Goal: Find specific page/section: Find specific page/section

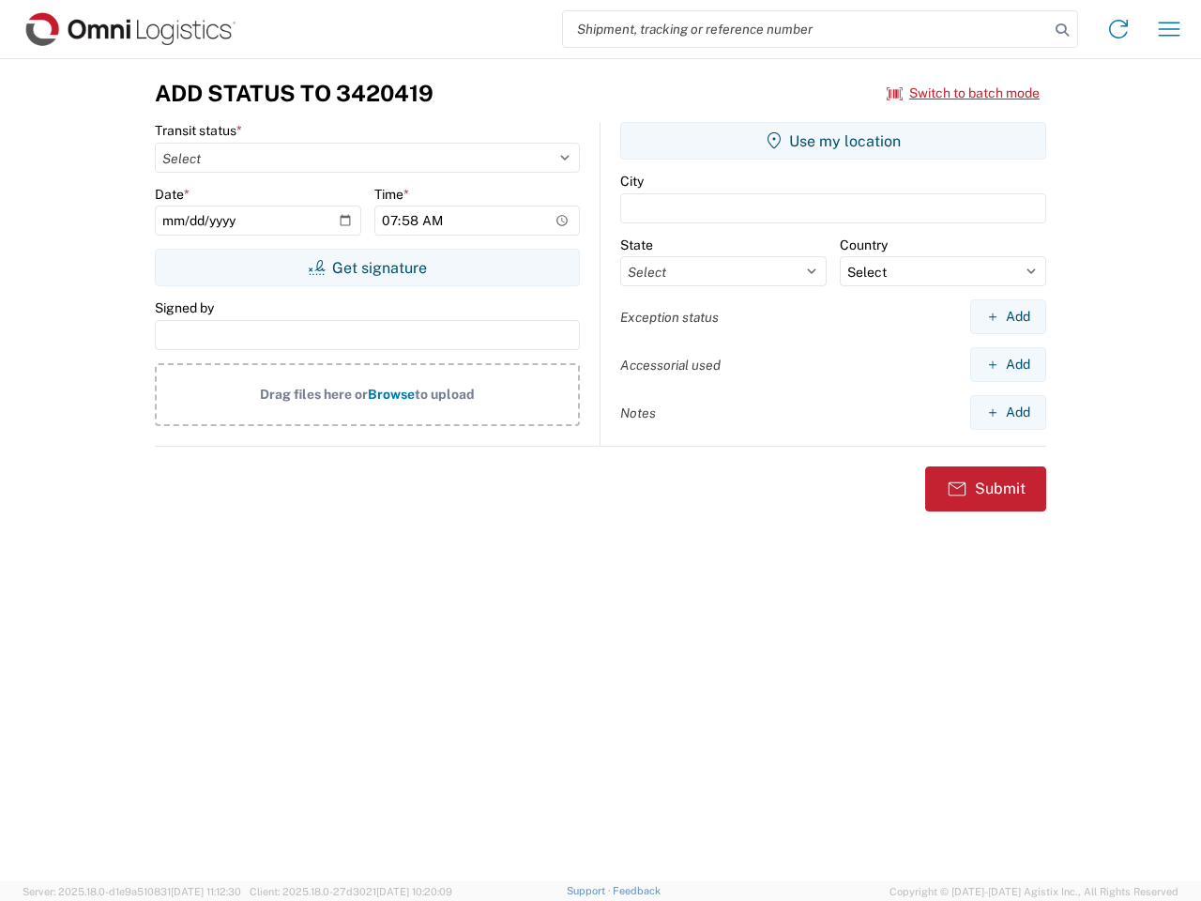
click at [806, 29] on input "search" at bounding box center [806, 29] width 486 height 36
click at [1062, 30] on icon at bounding box center [1062, 30] width 26 height 26
click at [1118, 29] on icon at bounding box center [1118, 29] width 30 height 30
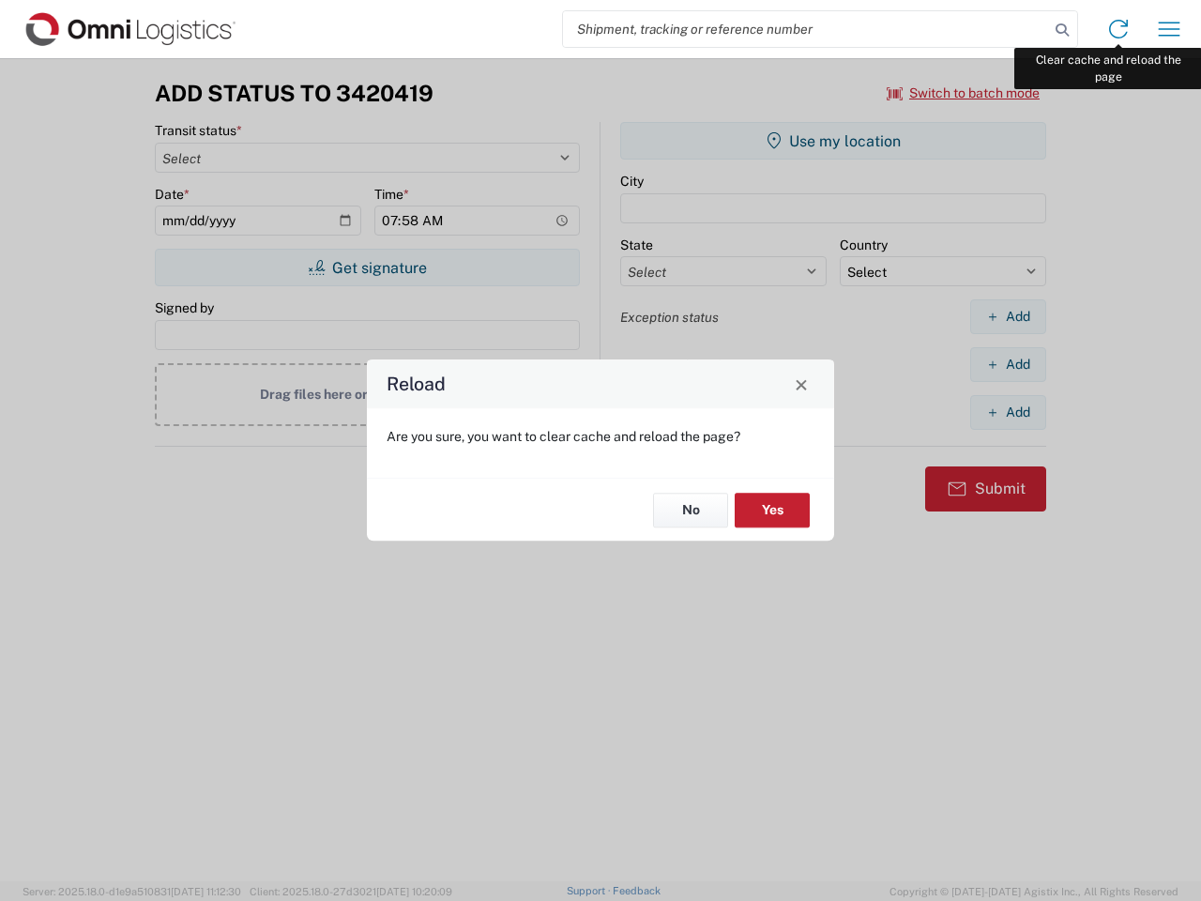
click at [1169, 29] on div "Reload Are you sure, you want to clear cache and reload the page? No Yes" at bounding box center [600, 450] width 1201 height 901
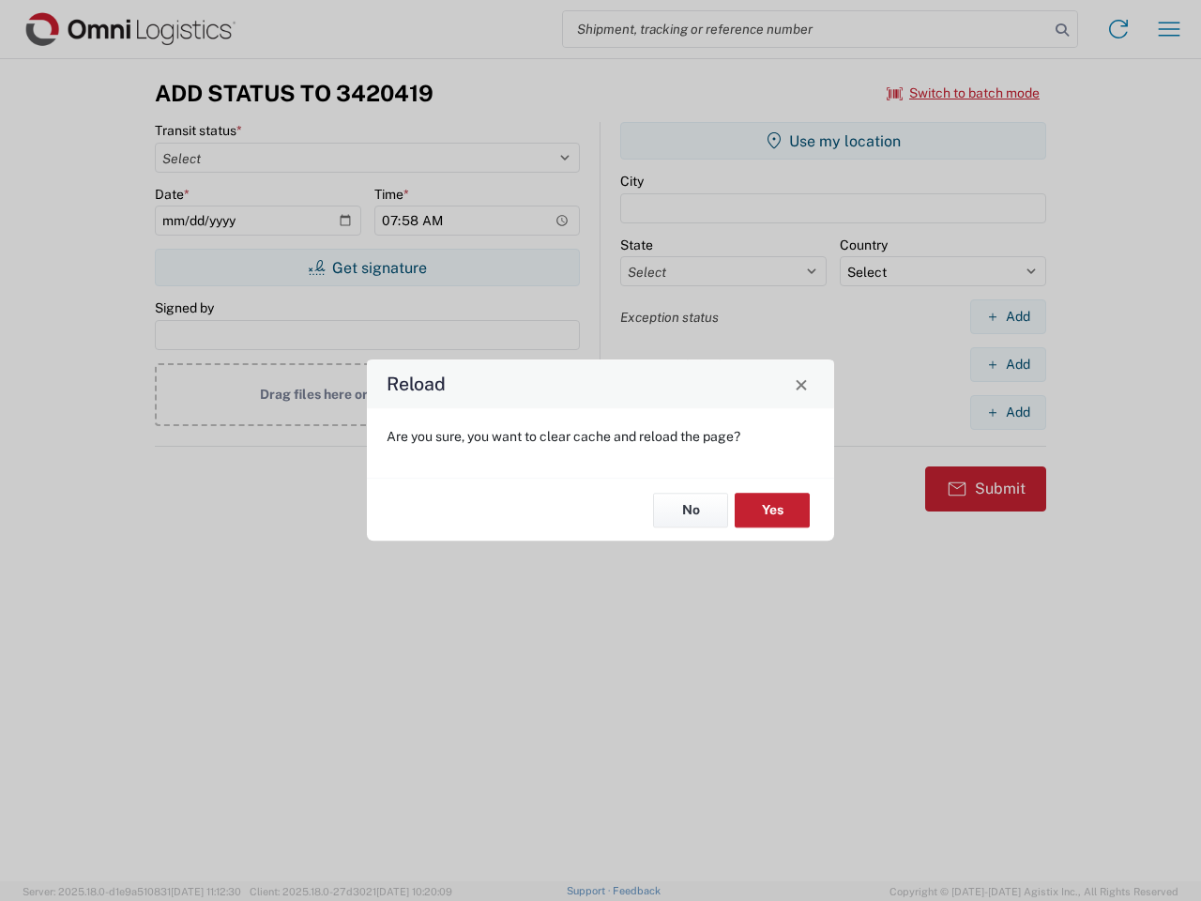
click at [963, 93] on div "Reload Are you sure, you want to clear cache and reload the page? No Yes" at bounding box center [600, 450] width 1201 height 901
click at [367, 267] on div "Reload Are you sure, you want to clear cache and reload the page? No Yes" at bounding box center [600, 450] width 1201 height 901
click at [833, 141] on div "Reload Are you sure, you want to clear cache and reload the page? No Yes" at bounding box center [600, 450] width 1201 height 901
click at [1008, 316] on div "Reload Are you sure, you want to clear cache and reload the page? No Yes" at bounding box center [600, 450] width 1201 height 901
click at [1008, 364] on div "Reload Are you sure, you want to clear cache and reload the page? No Yes" at bounding box center [600, 450] width 1201 height 901
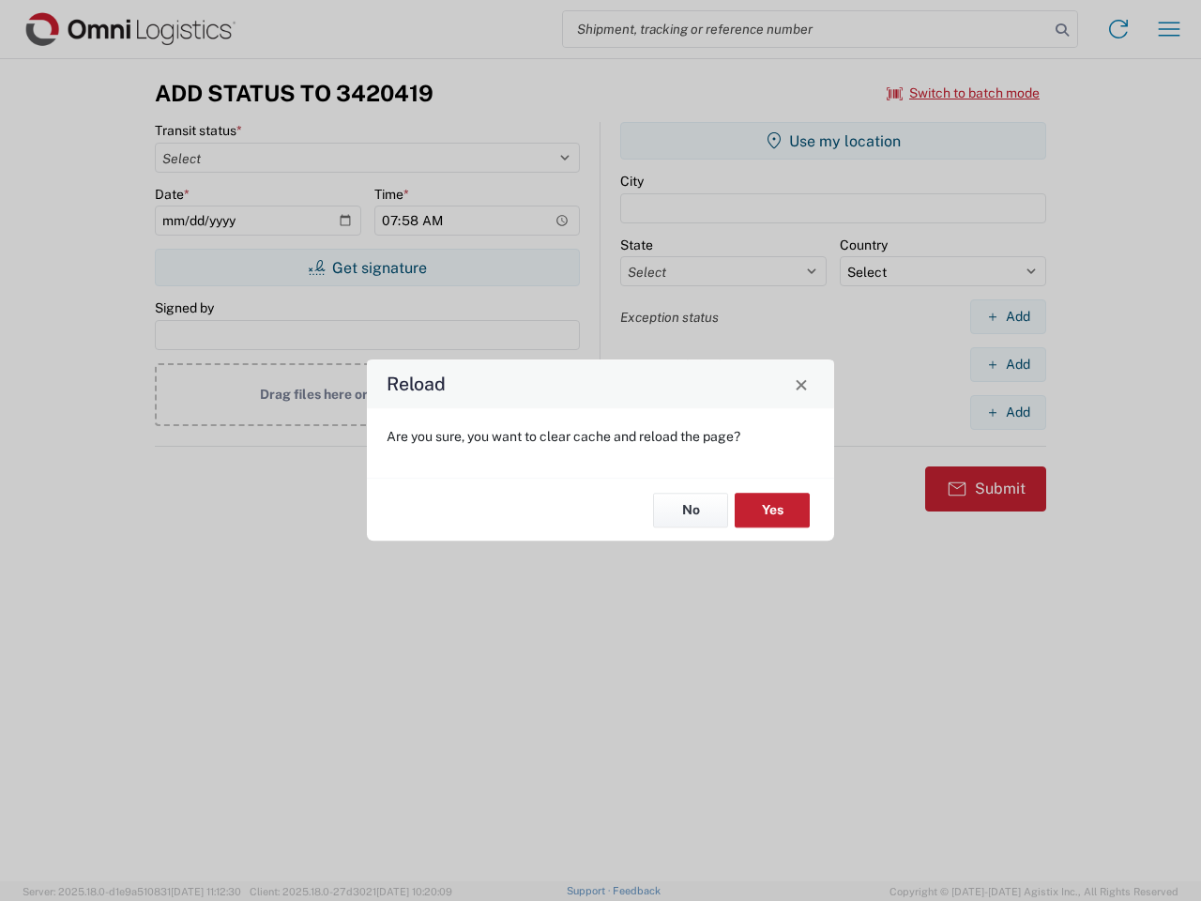
click at [1008, 412] on div "Reload Are you sure, you want to clear cache and reload the page? No Yes" at bounding box center [600, 450] width 1201 height 901
